Goal: Task Accomplishment & Management: Manage account settings

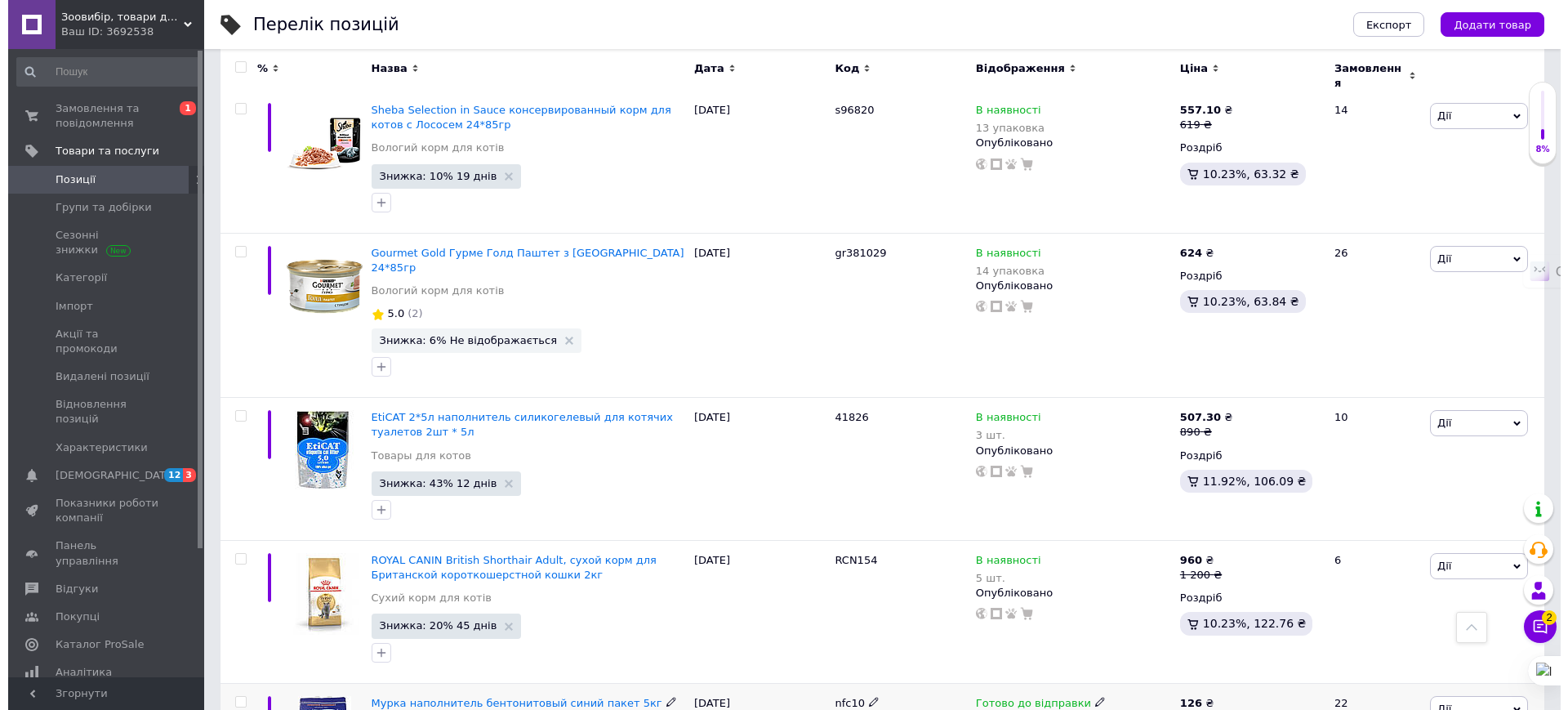
scroll to position [12408, 0]
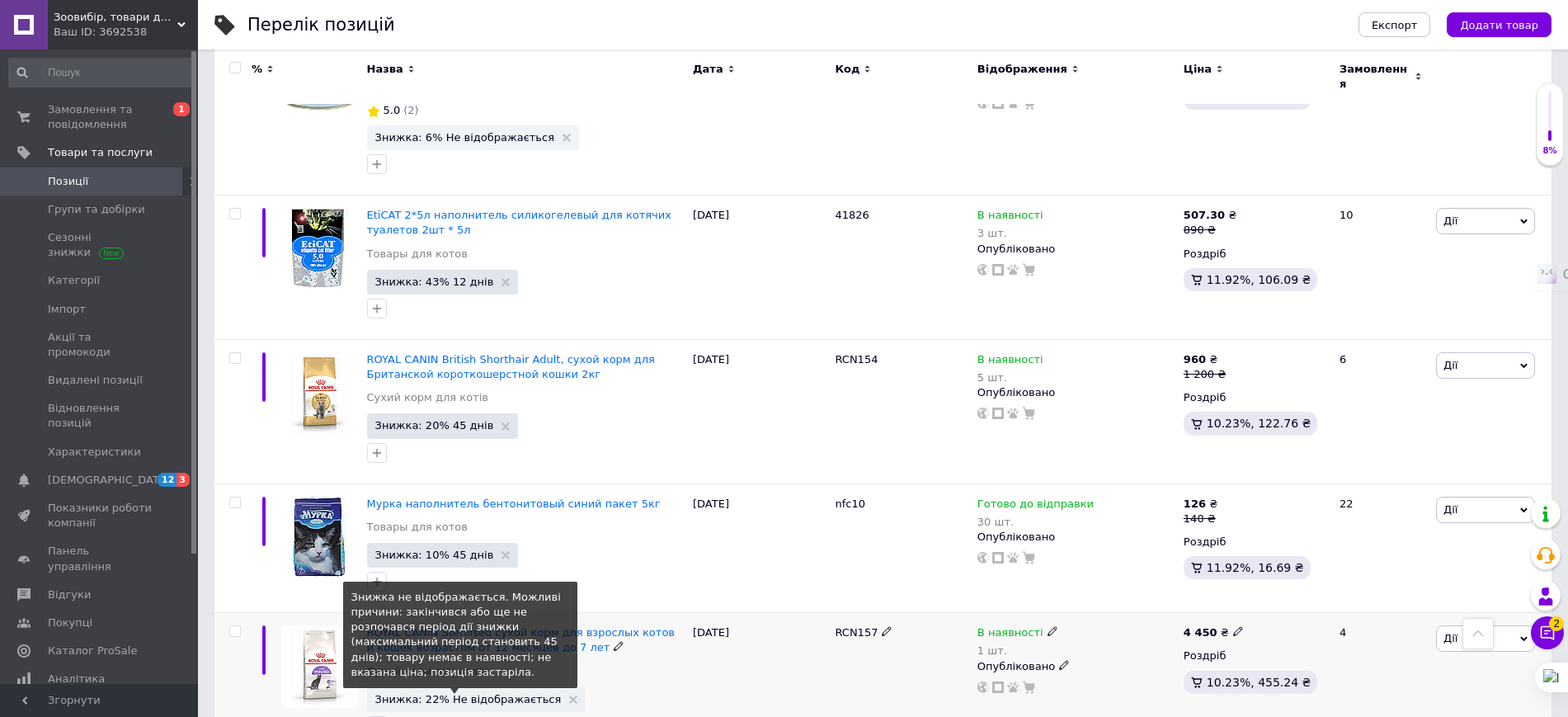
click at [472, 694] on span "Знижка: 22% Не відображається" at bounding box center [469, 699] width 186 height 11
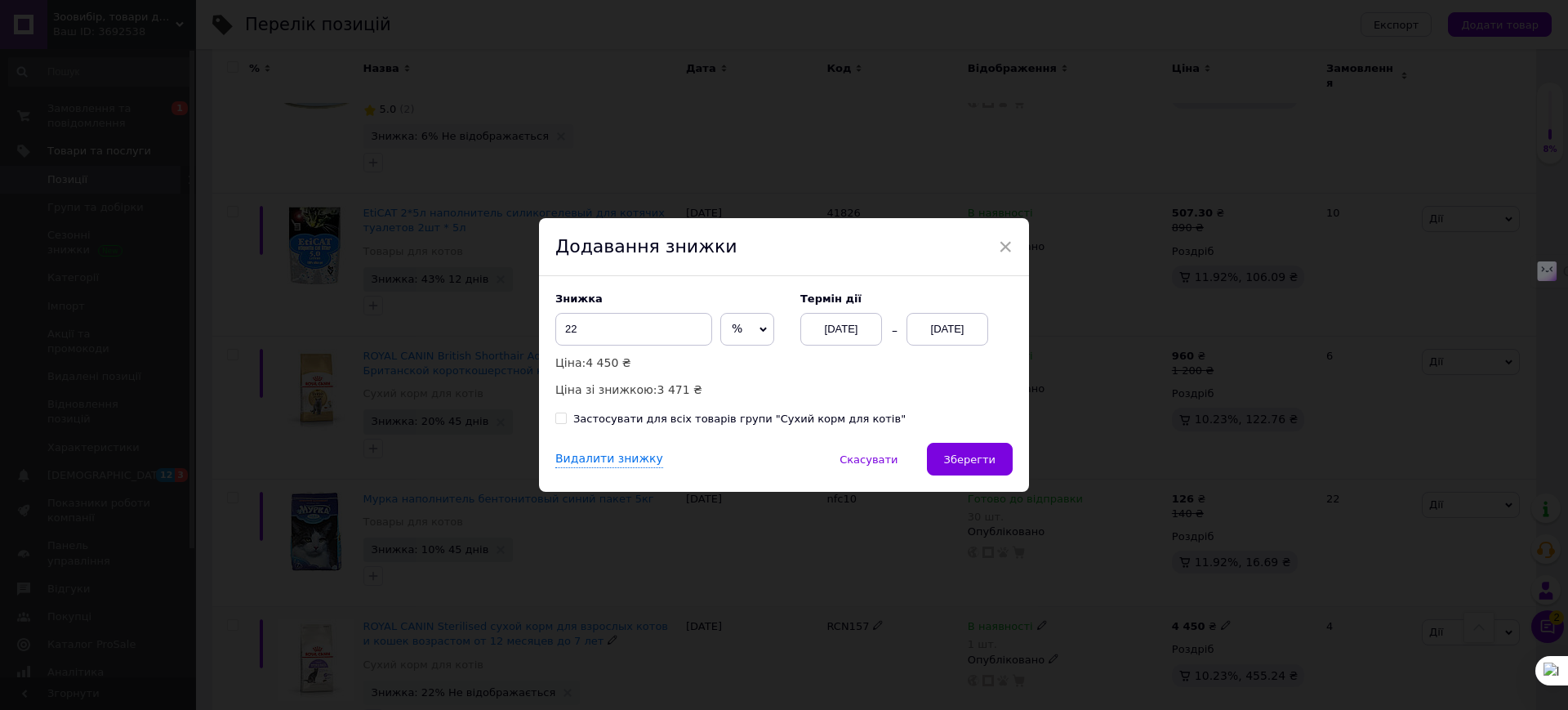
click at [961, 330] on div "[DATE]" at bounding box center [947, 329] width 81 height 33
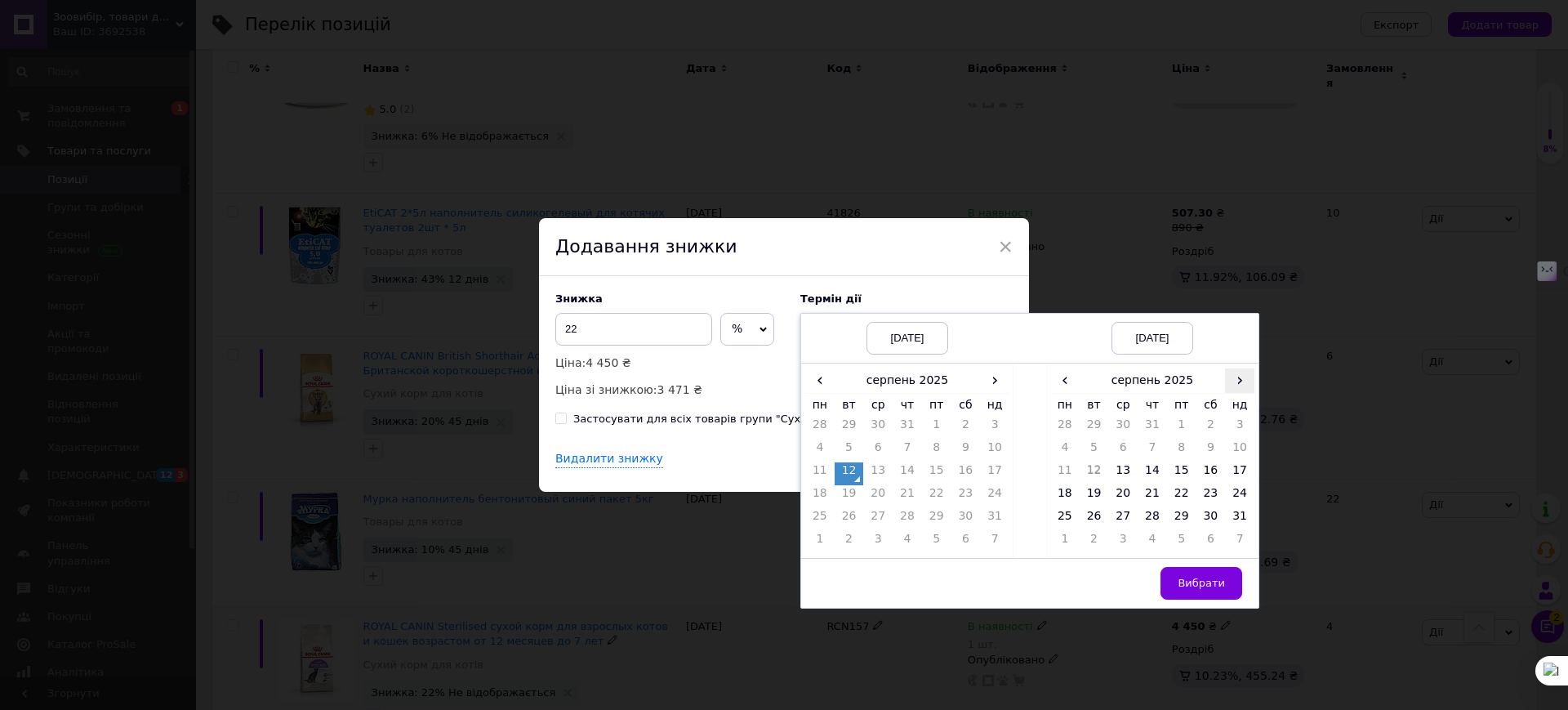
click at [1243, 379] on span "›" at bounding box center [1239, 380] width 30 height 23
drag, startPoint x: 1227, startPoint y: 444, endPoint x: 1230, endPoint y: 481, distance: 37.1
click at [1229, 444] on td "7" at bounding box center [1239, 451] width 30 height 23
drag, startPoint x: 1203, startPoint y: 578, endPoint x: 1182, endPoint y: 577, distance: 21.0
click at [1202, 579] on span "Вибрати" at bounding box center [1201, 583] width 47 height 13
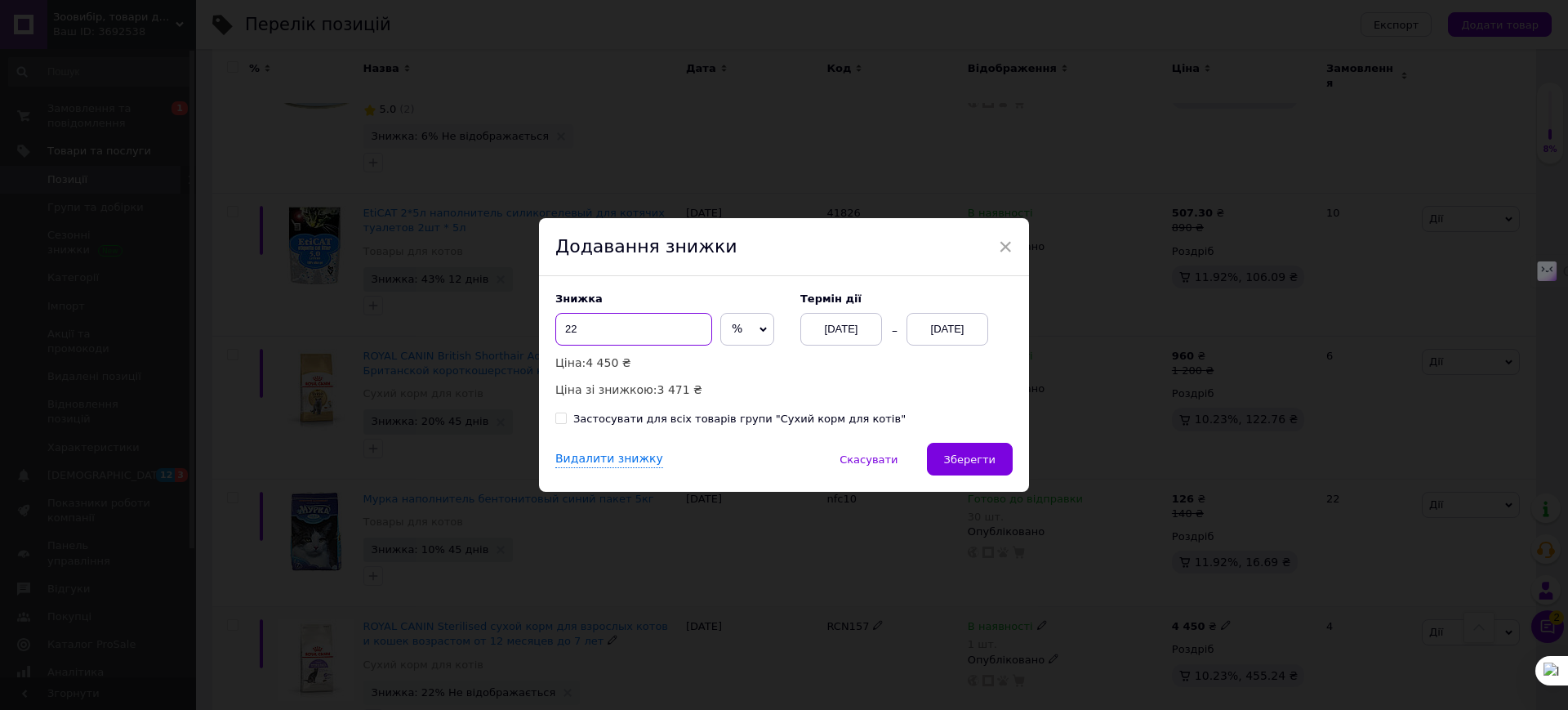
click at [616, 325] on input "22" at bounding box center [633, 329] width 156 height 33
type input "26"
click at [975, 460] on span "Зберегти" at bounding box center [970, 460] width 52 height 13
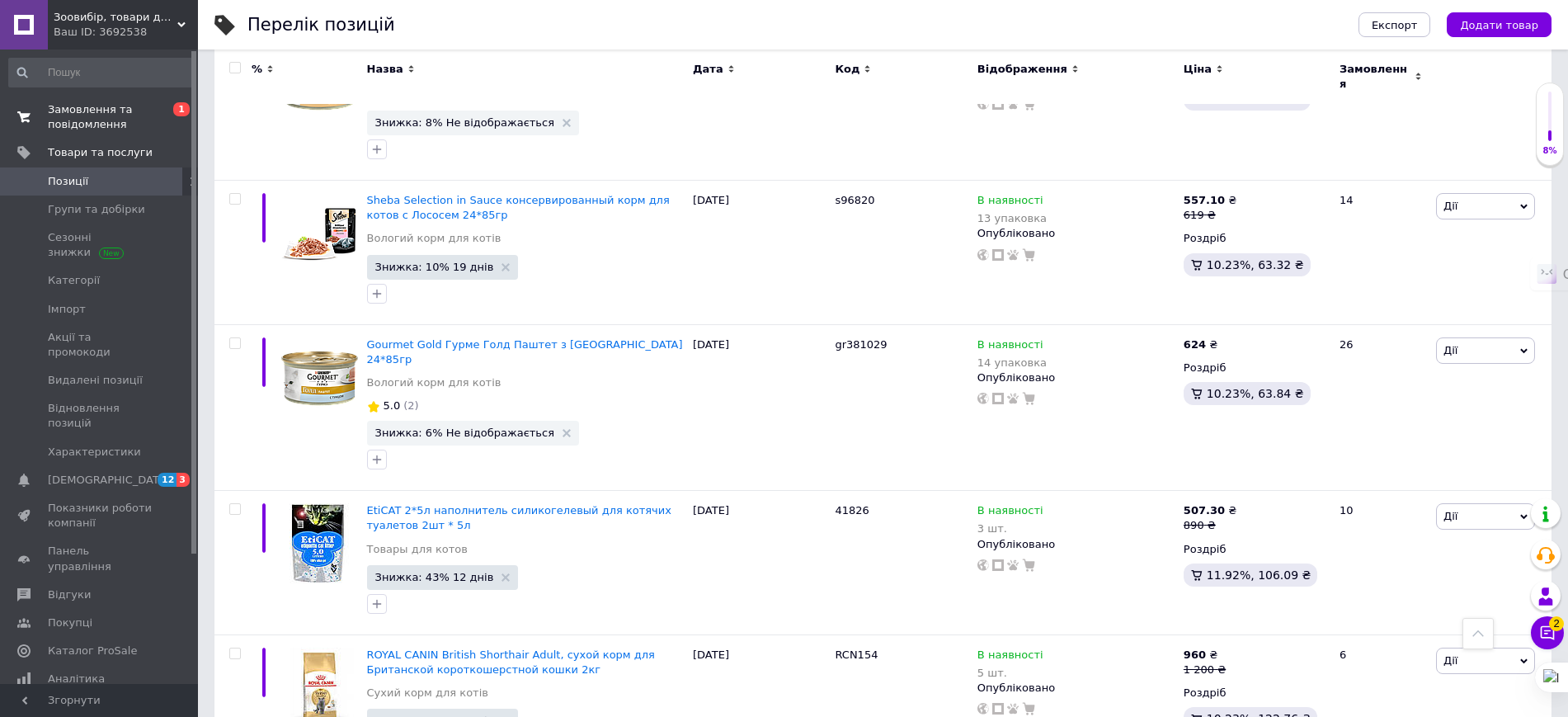
scroll to position [12221, 0]
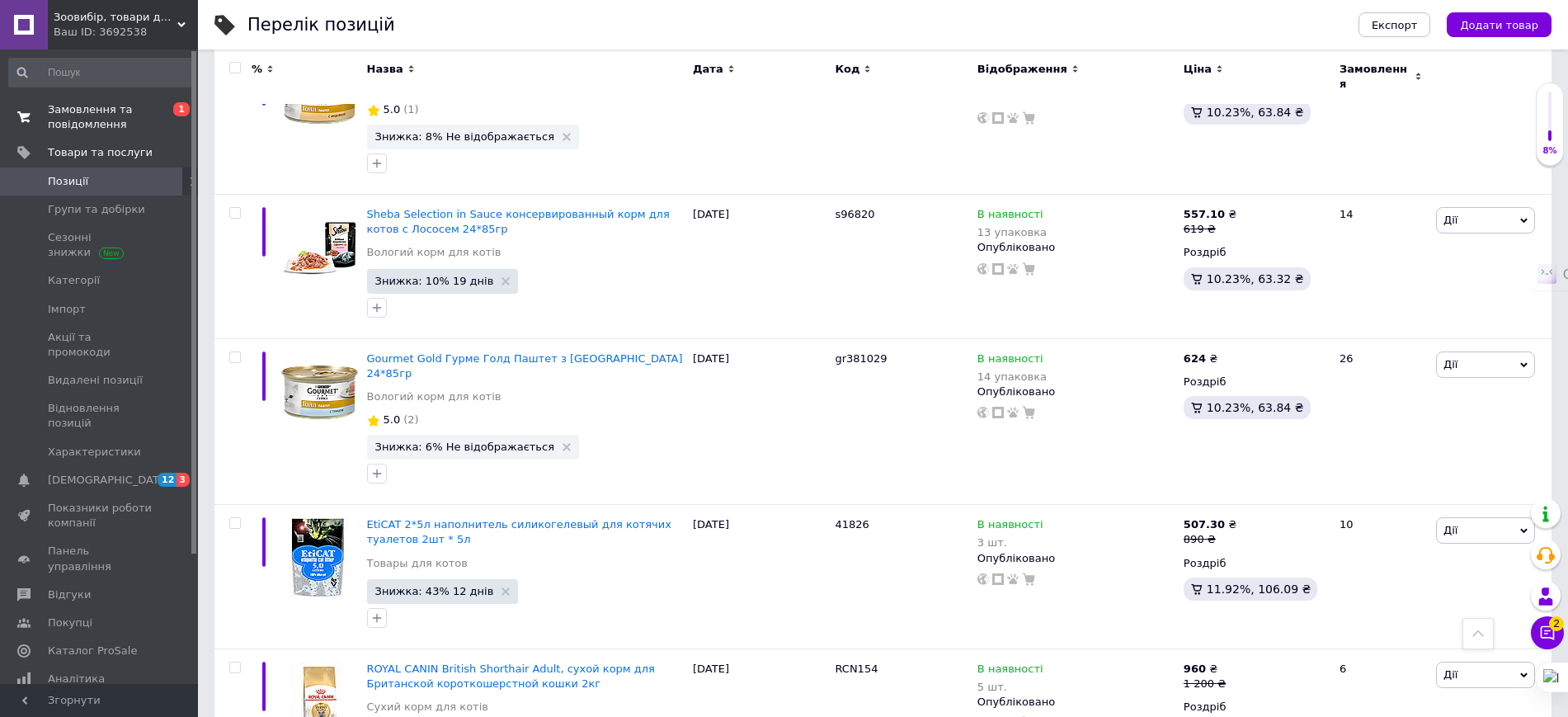
click at [81, 113] on span "Замовлення та повідомлення" at bounding box center [100, 116] width 105 height 30
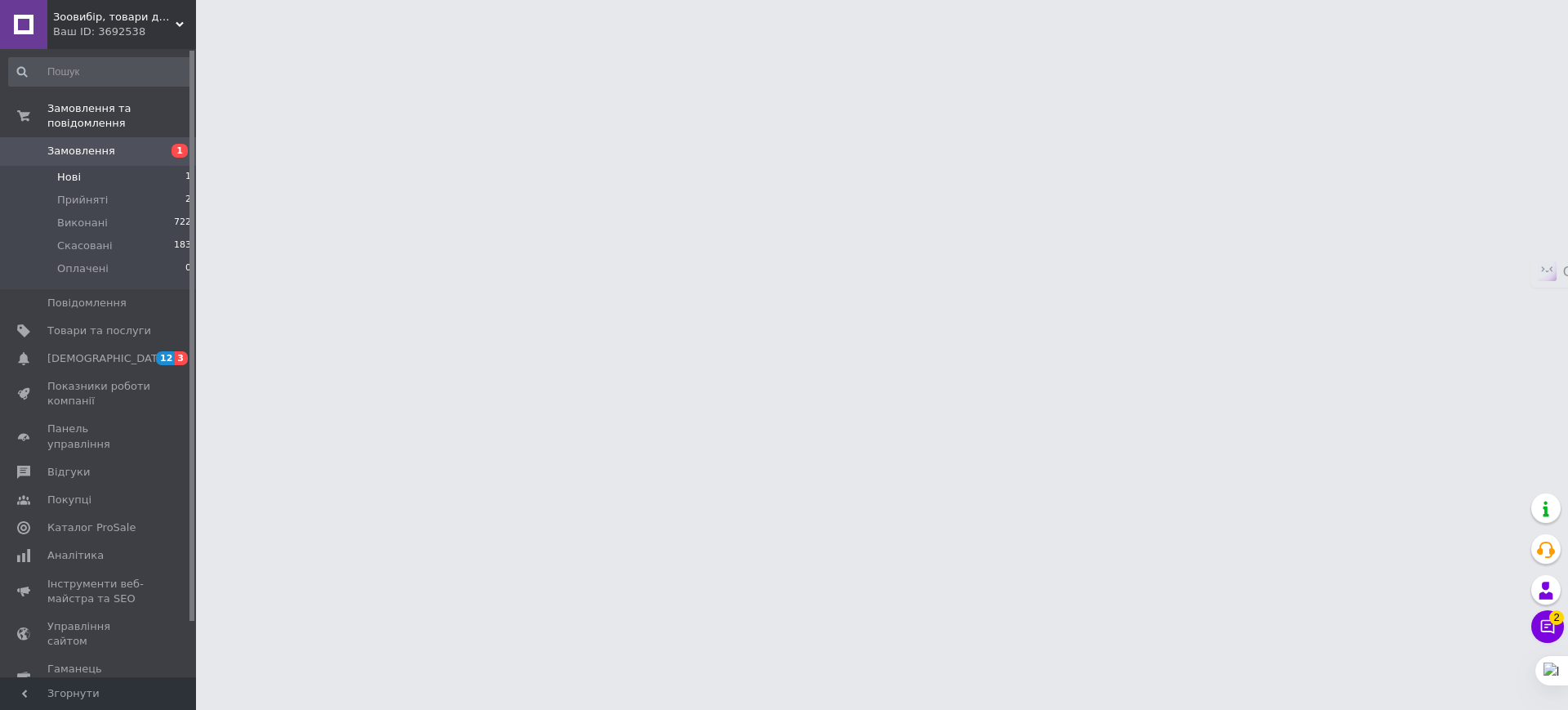
click at [83, 165] on li "Нові 1" at bounding box center [100, 177] width 201 height 23
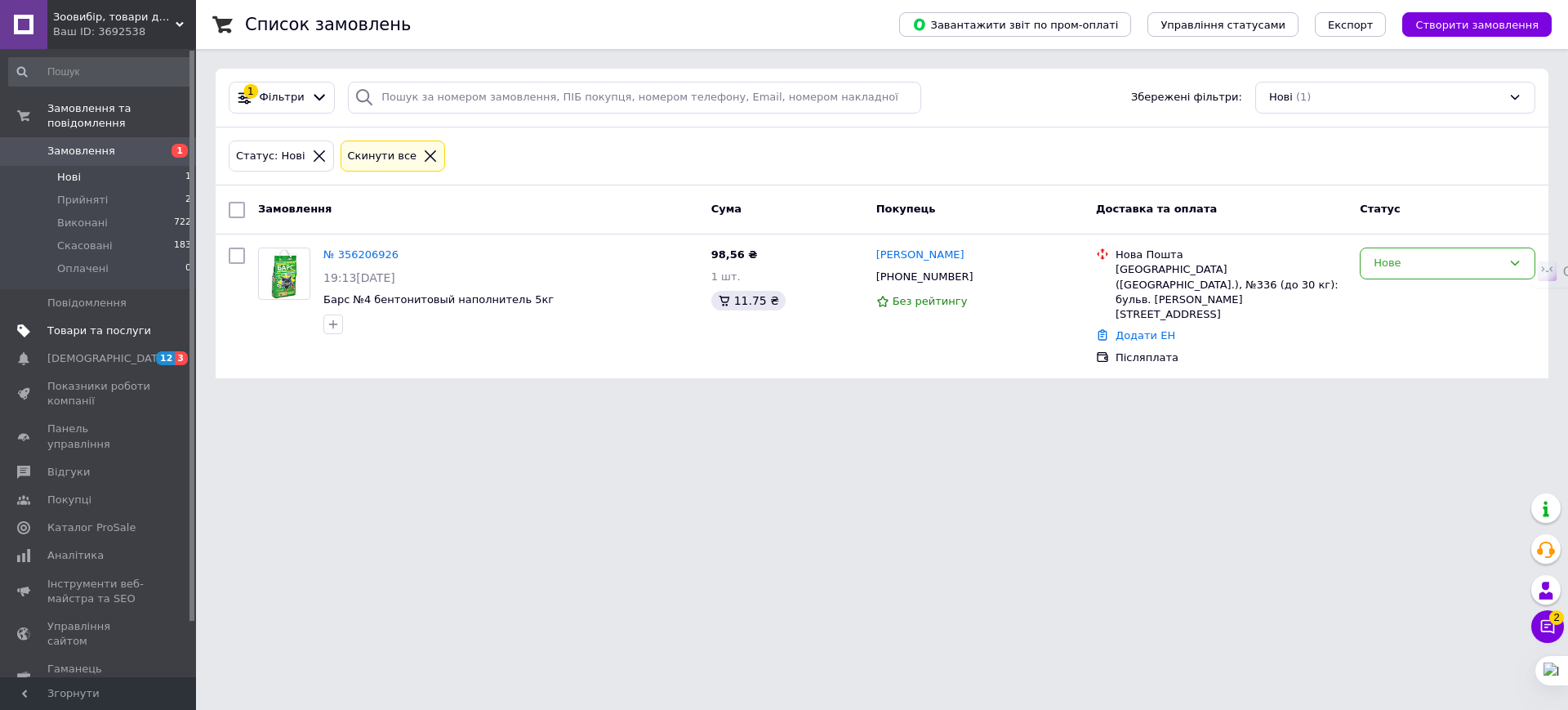
click at [68, 324] on span "Товари та послуги" at bounding box center [99, 331] width 104 height 14
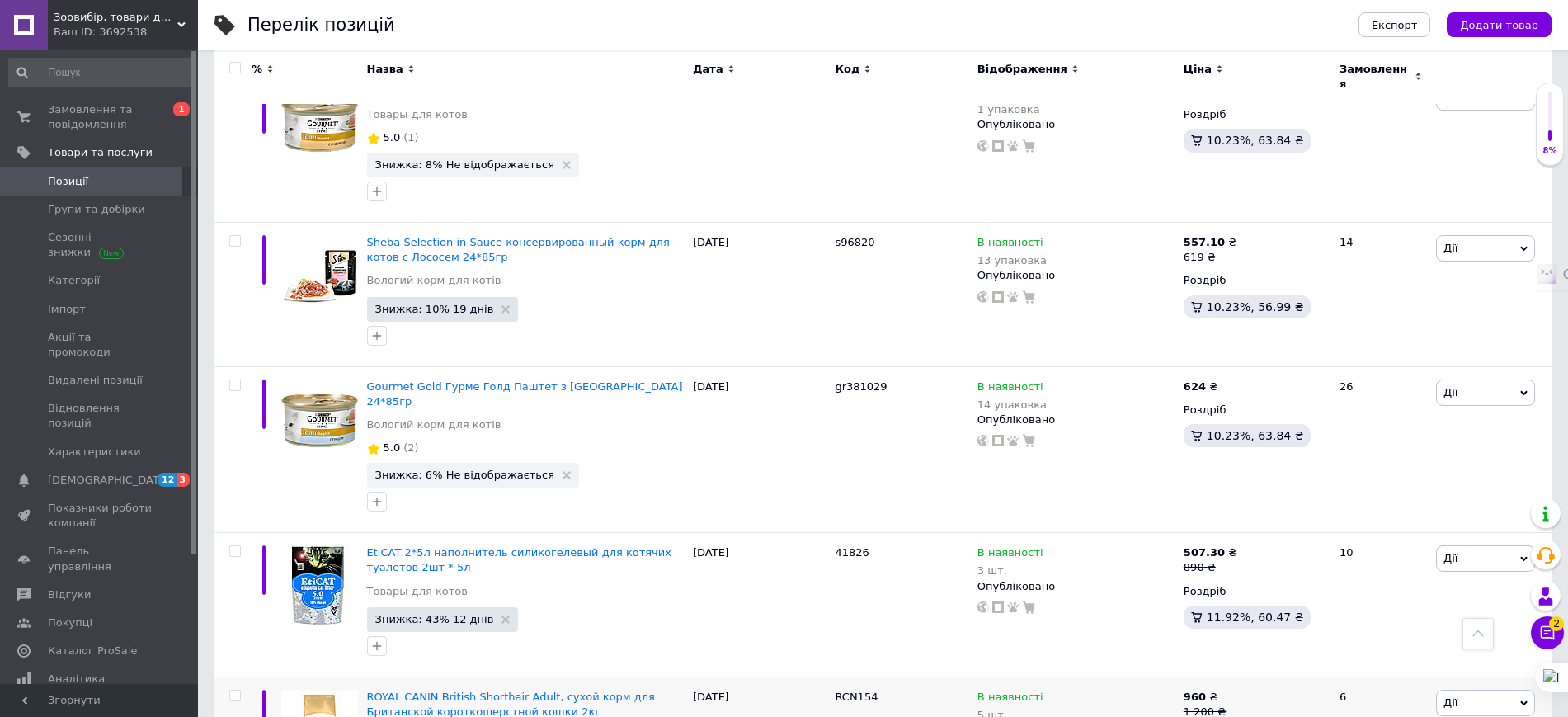
scroll to position [12530, 0]
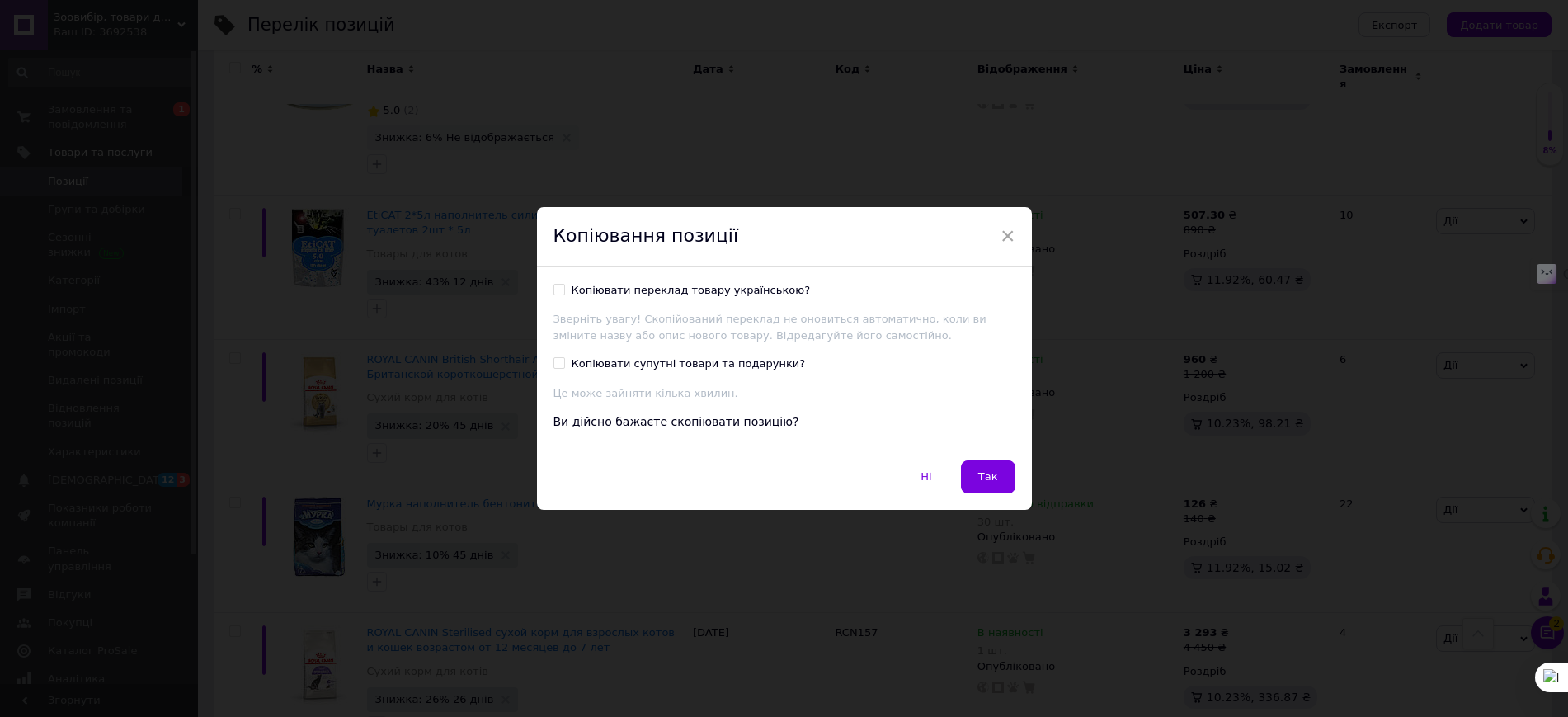
scroll to position [12486, 0]
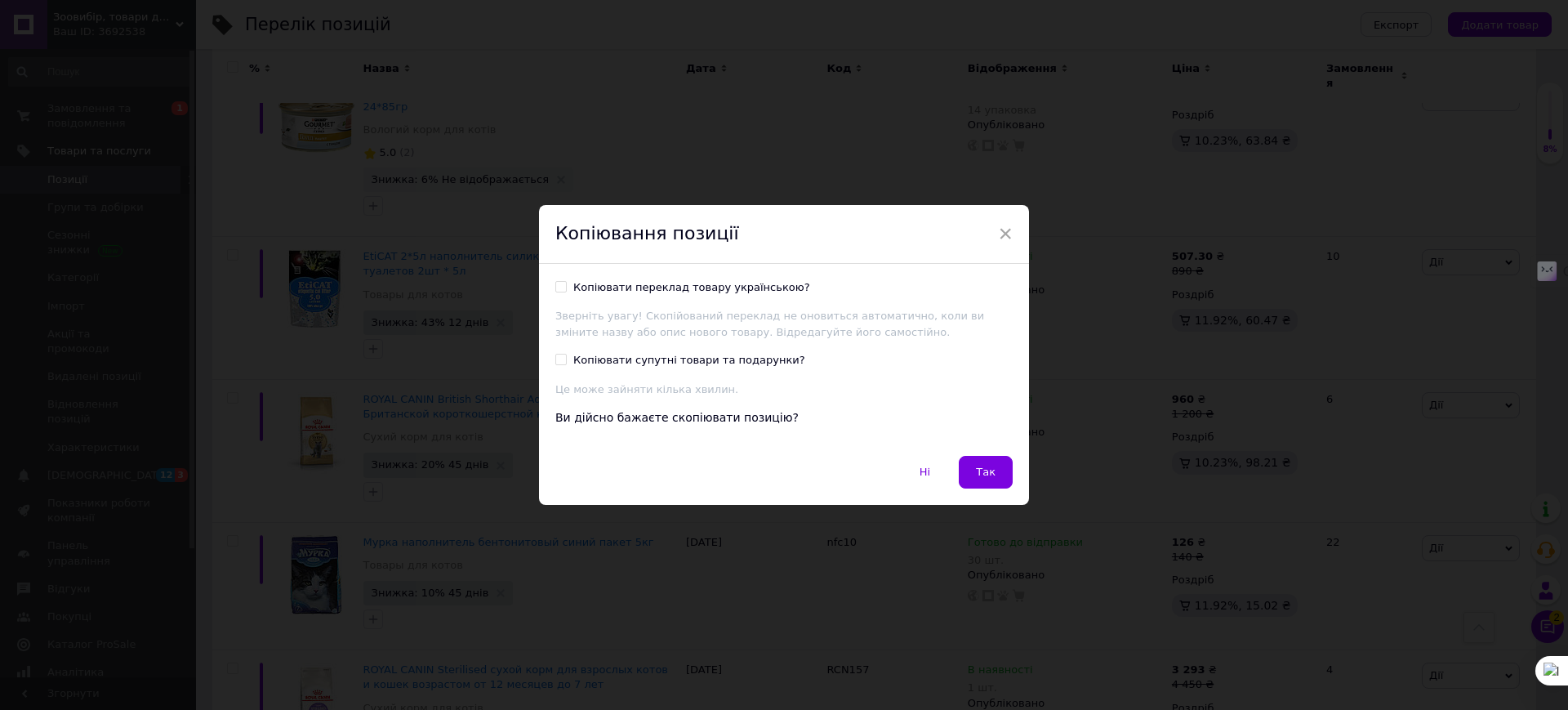
click at [612, 285] on div "Копіювати переклад товару українською?" at bounding box center [691, 287] width 237 height 14
click at [566, 285] on input "Копіювати переклад товару українською?" at bounding box center [561, 286] width 11 height 11
checkbox input "true"
click at [989, 467] on span "Так" at bounding box center [985, 472] width 20 height 13
